Goal: Entertainment & Leisure: Consume media (video, audio)

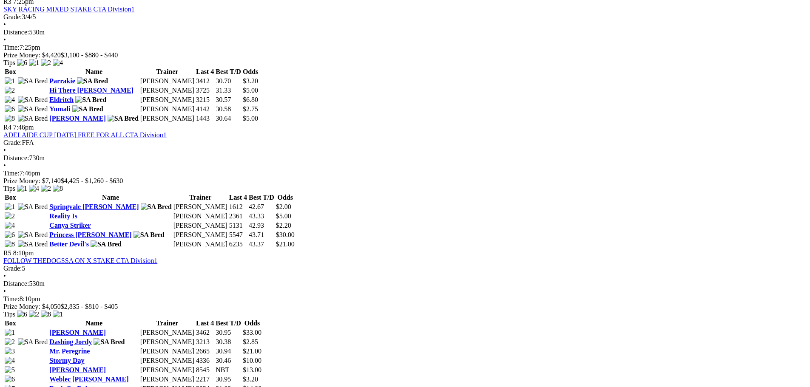
scroll to position [935, 0]
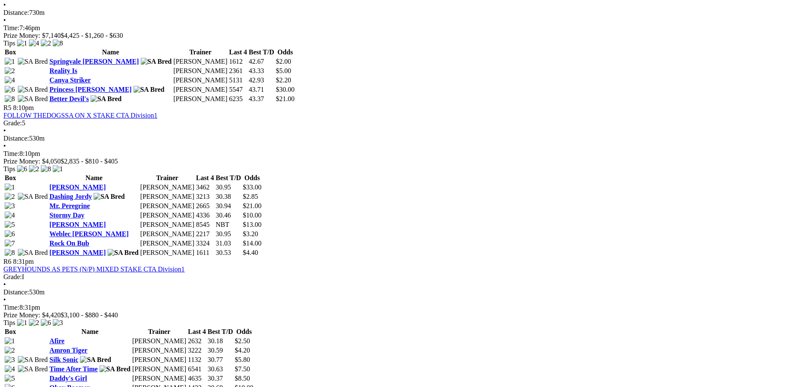
drag, startPoint x: 476, startPoint y: 209, endPoint x: 484, endPoint y: 212, distance: 9.0
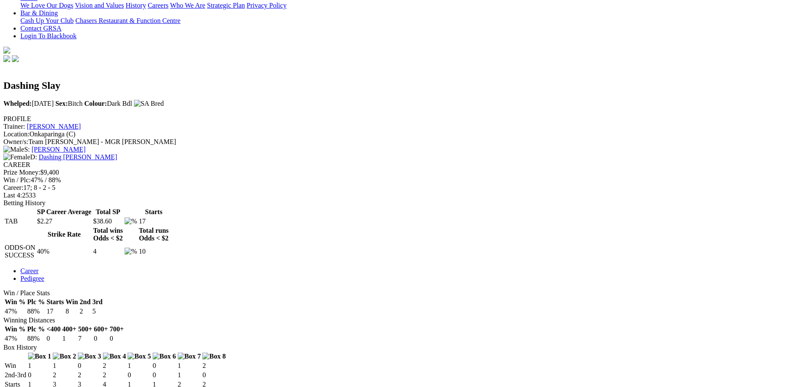
scroll to position [298, 0]
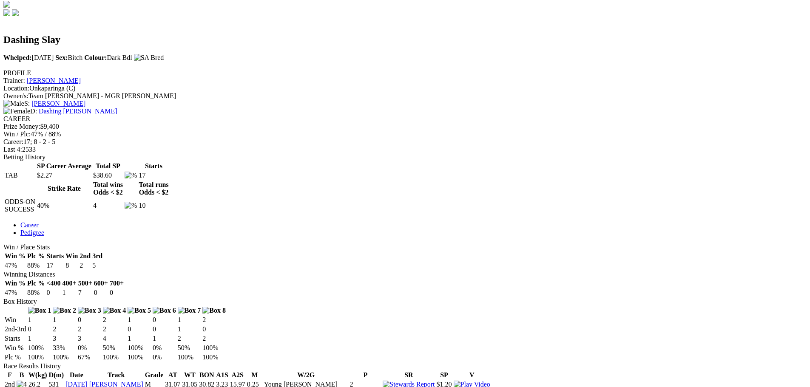
drag, startPoint x: 504, startPoint y: 26, endPoint x: 507, endPoint y: 40, distance: 13.4
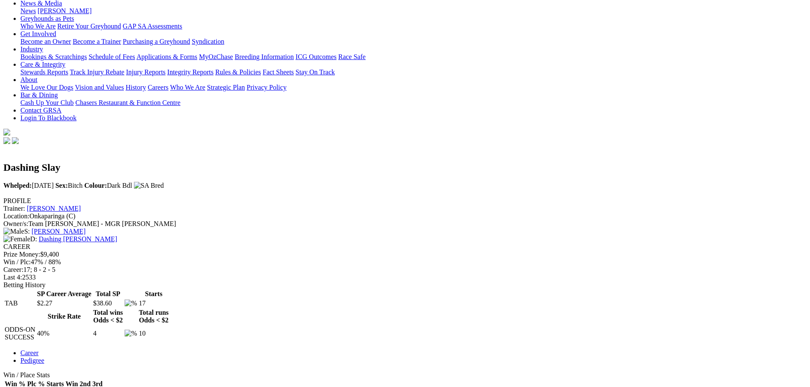
scroll to position [170, 0]
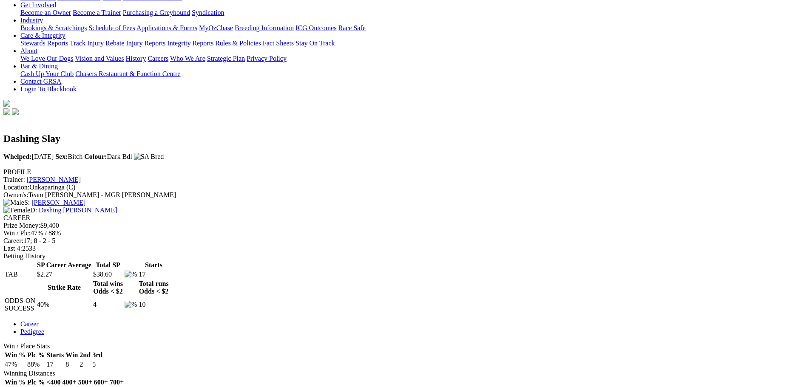
scroll to position [213, 0]
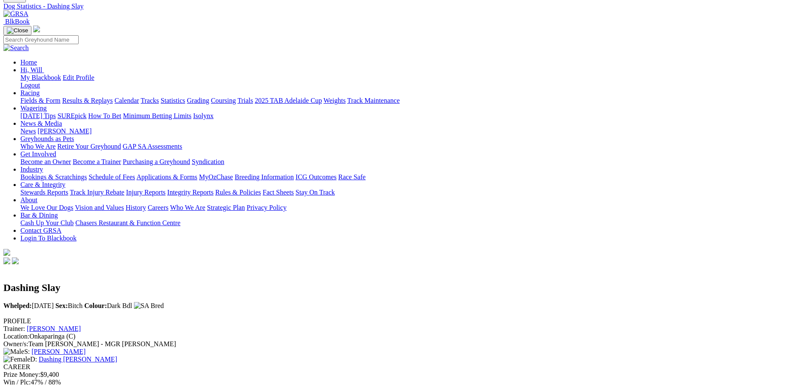
scroll to position [0, 0]
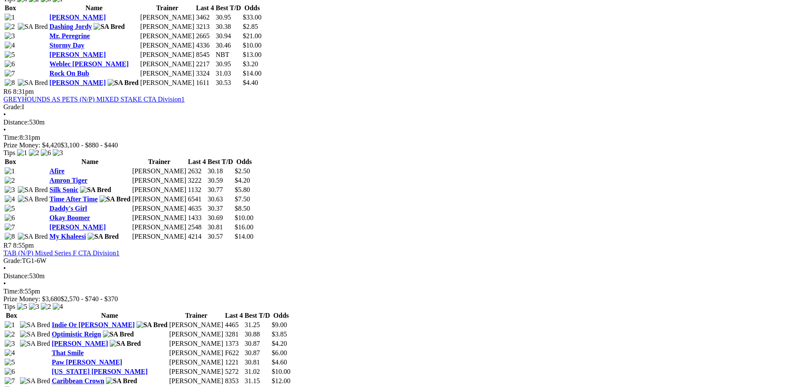
scroll to position [1020, 0]
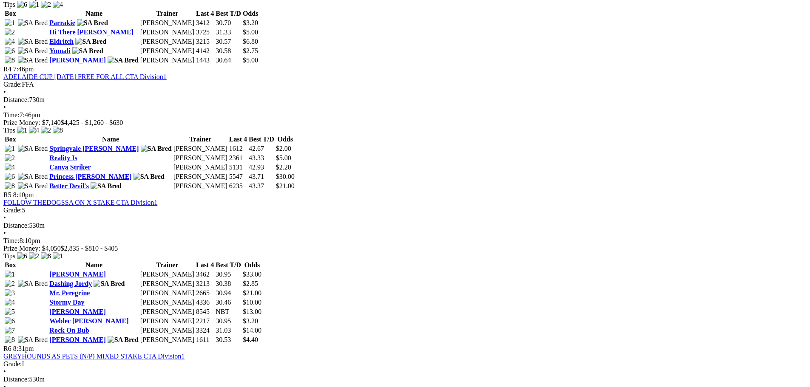
scroll to position [893, 0]
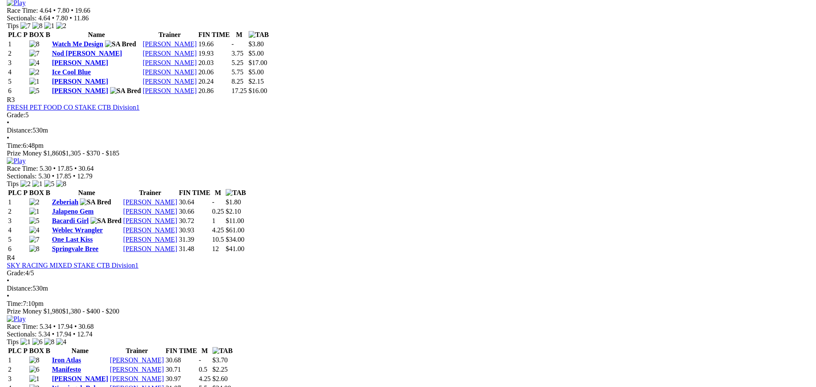
scroll to position [510, 0]
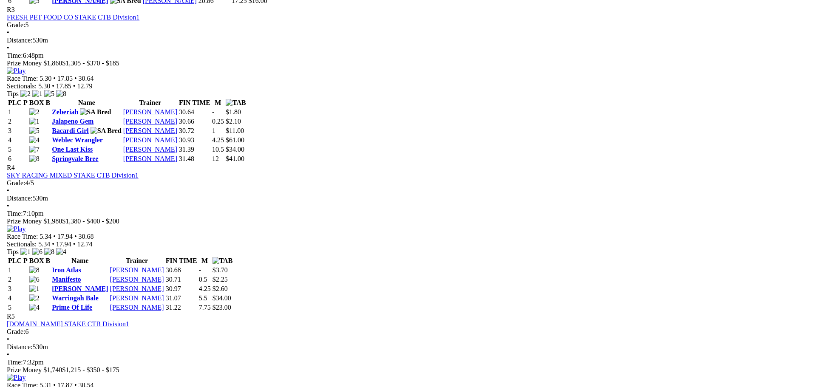
scroll to position [765, 0]
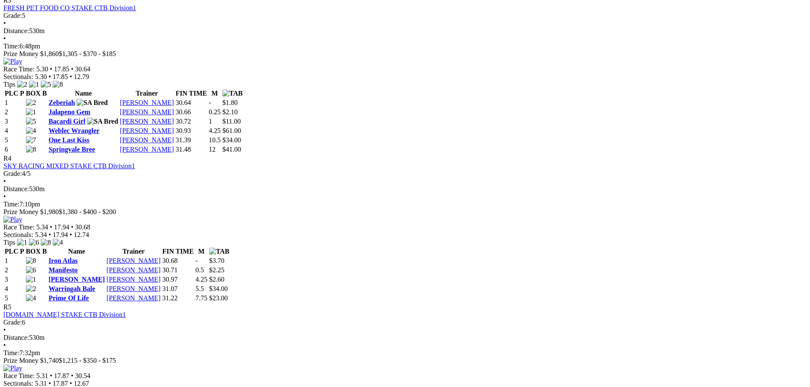
drag, startPoint x: 504, startPoint y: 28, endPoint x: 501, endPoint y: 61, distance: 33.7
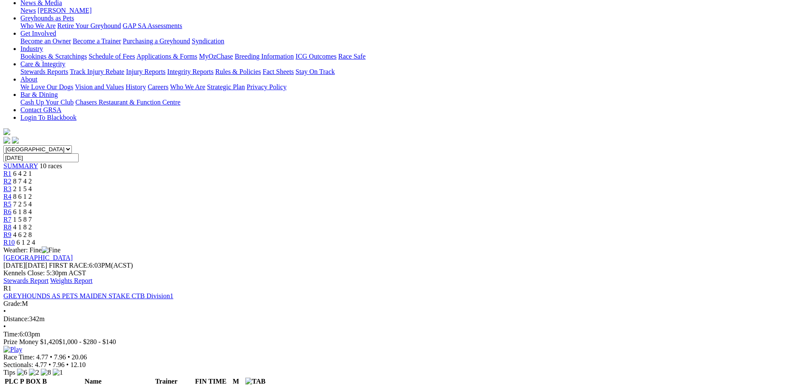
scroll to position [0, 0]
